Goal: Navigation & Orientation: Find specific page/section

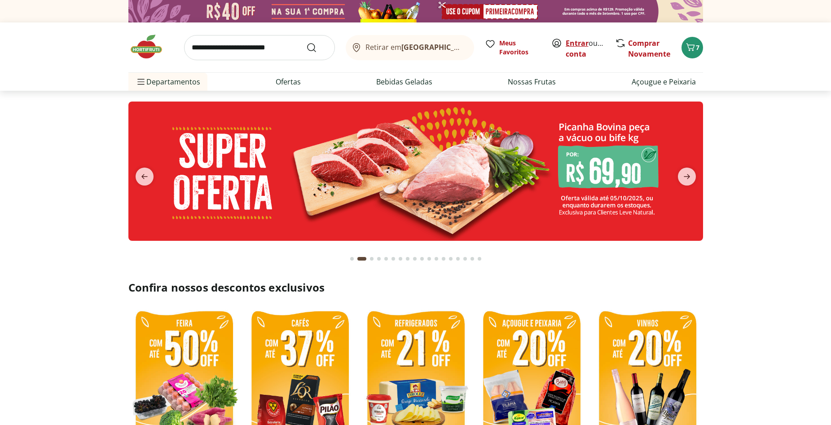
click at [582, 44] on link "Entrar" at bounding box center [576, 43] width 23 height 10
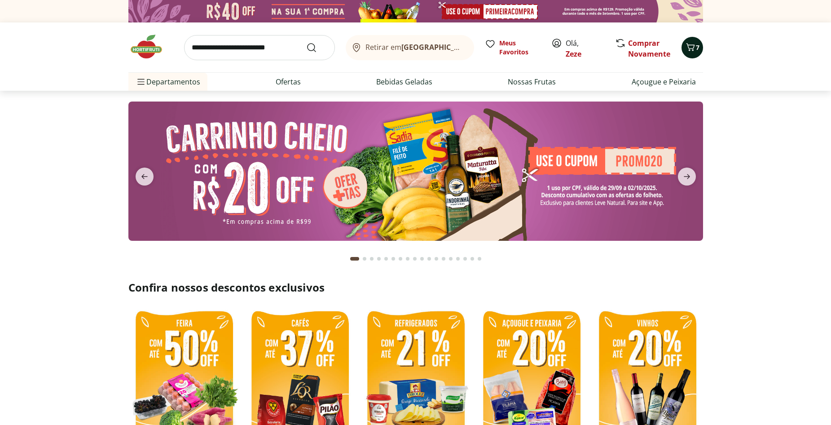
click at [687, 43] on icon "Carrinho" at bounding box center [690, 47] width 11 height 11
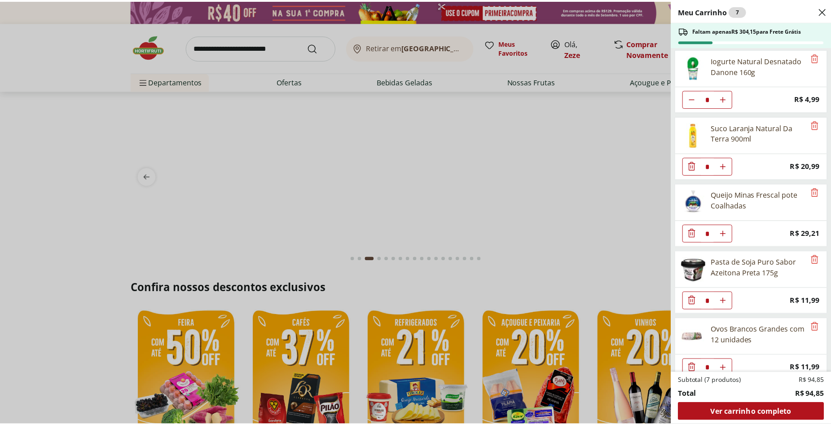
scroll to position [82, 0]
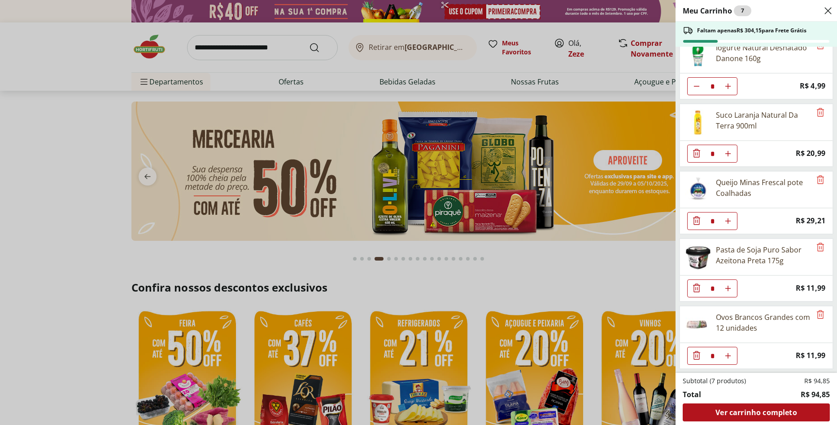
click at [830, 7] on icon "Close" at bounding box center [828, 10] width 11 height 11
